Goal: Transaction & Acquisition: Purchase product/service

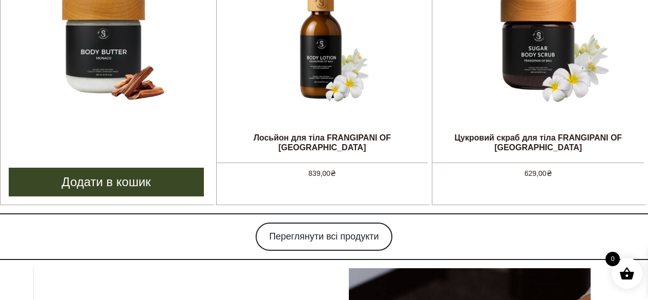
scroll to position [1025, 0]
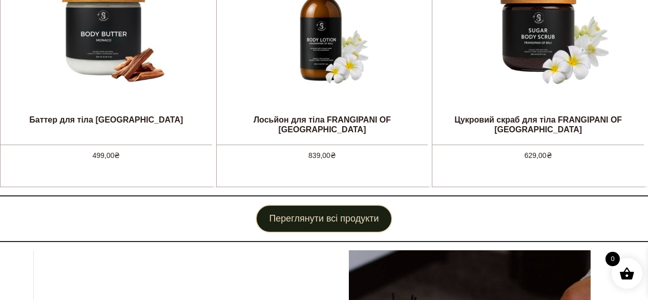
click at [292, 217] on link "Переглянути всі продукти" at bounding box center [324, 219] width 136 height 28
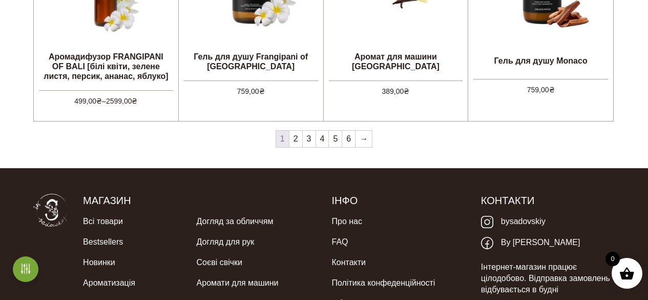
scroll to position [974, 0]
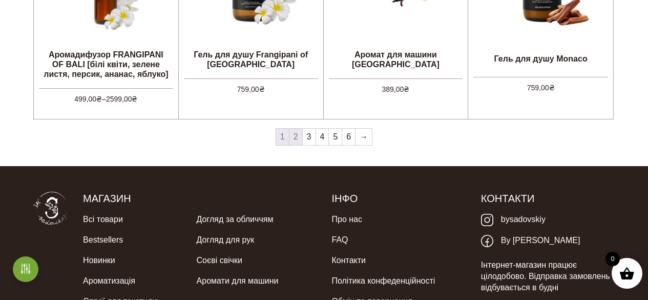
click at [299, 139] on link "2" at bounding box center [296, 137] width 13 height 16
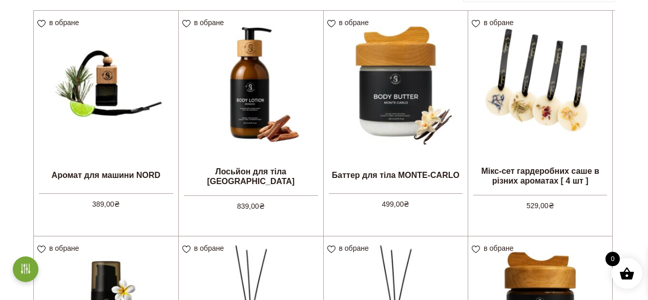
scroll to position [103, 0]
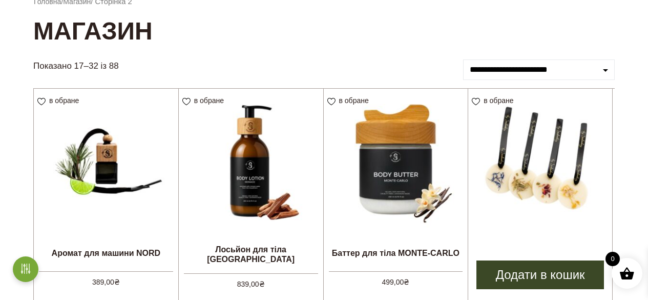
click at [549, 188] on img at bounding box center [541, 161] width 144 height 144
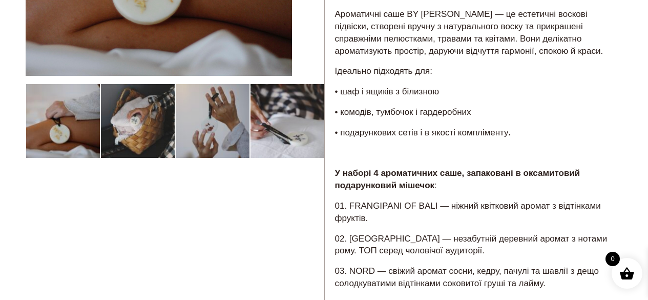
scroll to position [154, 0]
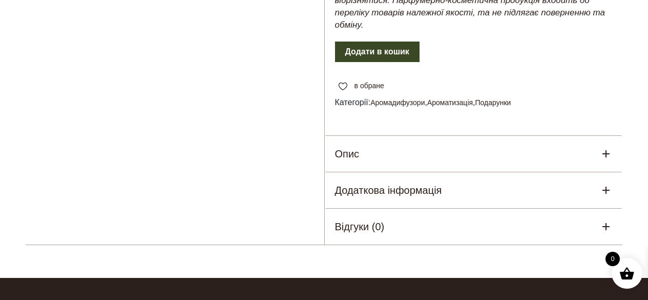
scroll to position [564, 0]
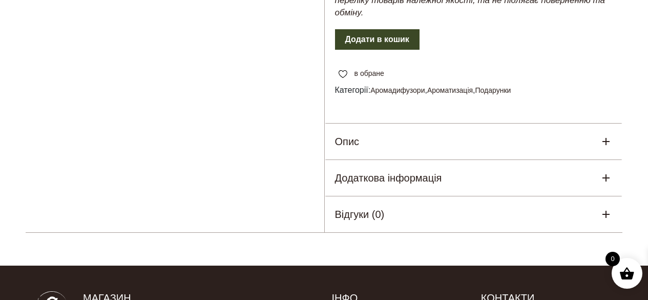
click at [429, 181] on h5 "Додаткова інформація" at bounding box center [388, 177] width 107 height 15
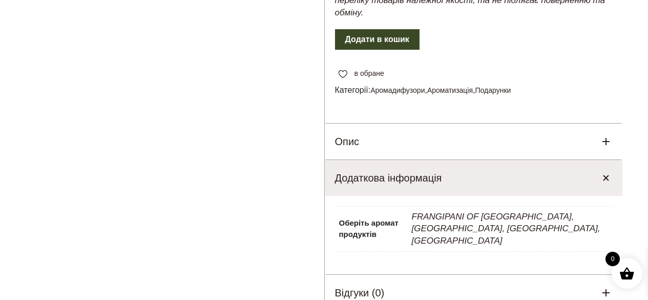
click at [419, 169] on div "Додаткова інформація" at bounding box center [474, 178] width 298 height 36
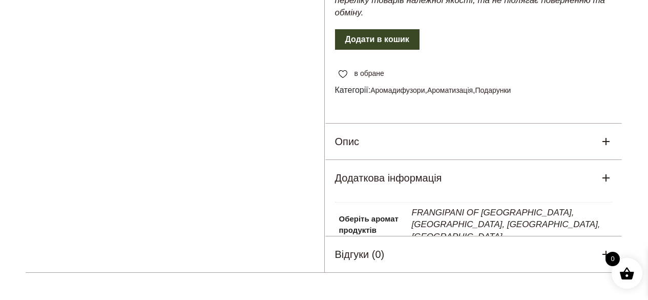
click at [414, 148] on div "Опис" at bounding box center [474, 142] width 298 height 36
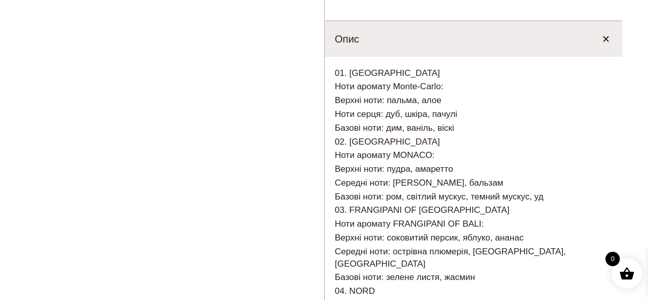
scroll to position [820, 0]
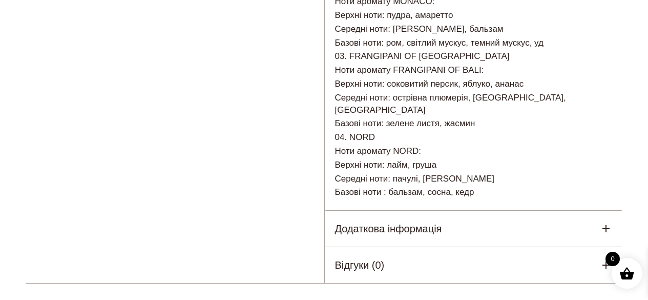
click at [416, 221] on h5 "Додаткова інформація" at bounding box center [388, 228] width 107 height 15
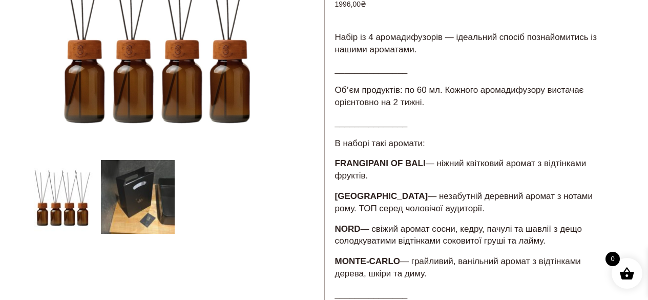
scroll to position [154, 0]
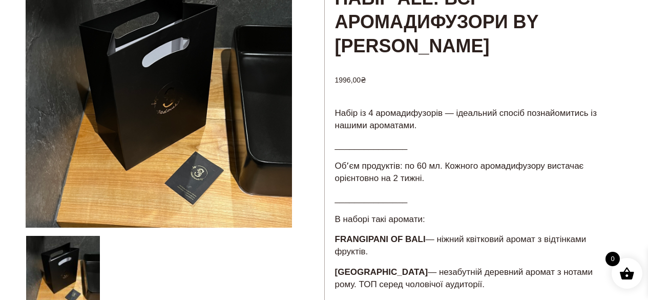
scroll to position [51, 0]
